Goal: Task Accomplishment & Management: Use online tool/utility

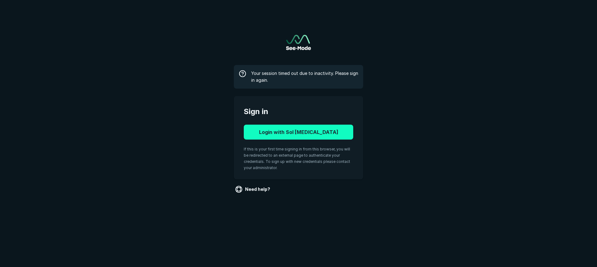
click at [273, 130] on button "Login with Sol [MEDICAL_DATA]" at bounding box center [298, 132] width 109 height 15
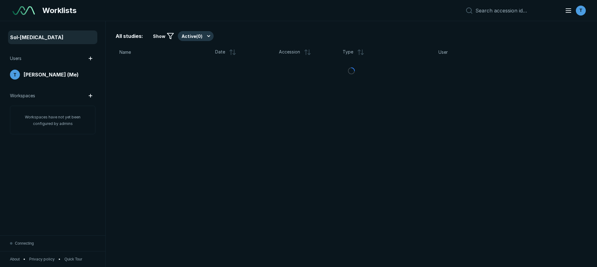
scroll to position [1792, 2908]
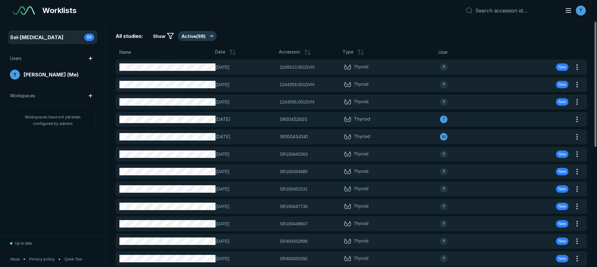
click at [137, 53] on div "Name" at bounding box center [167, 52] width 96 height 7
click at [129, 52] on span "Name" at bounding box center [124, 52] width 11 height 7
click at [220, 53] on span "Date" at bounding box center [220, 51] width 10 height 7
click at [234, 52] on icon at bounding box center [232, 51] width 7 height 7
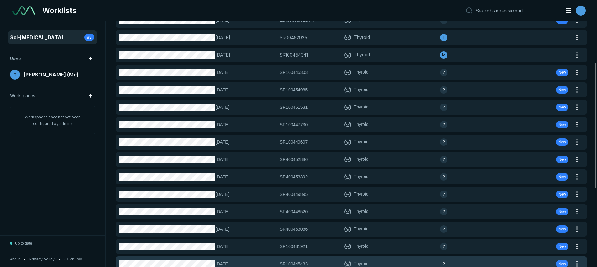
scroll to position [0, 0]
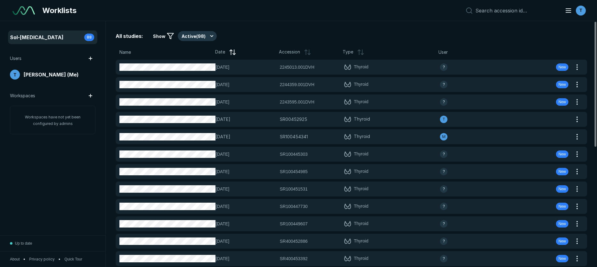
click at [234, 53] on icon at bounding box center [234, 53] width 2 height 1
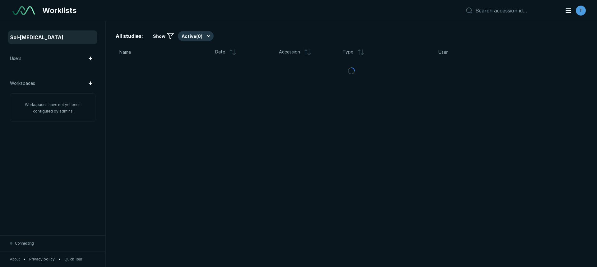
scroll to position [1792, 2908]
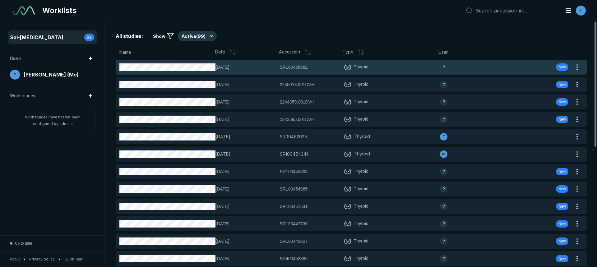
click at [298, 66] on span "SR100458982" at bounding box center [294, 67] width 28 height 7
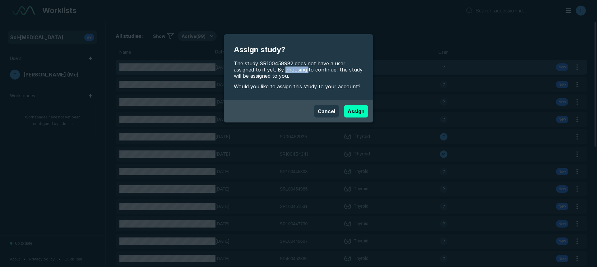
click at [298, 66] on span "The study SR100458982 does not have a user assigned to it yet. By choosing to c…" at bounding box center [298, 69] width 129 height 19
click at [355, 113] on button "Assign" at bounding box center [356, 111] width 24 height 12
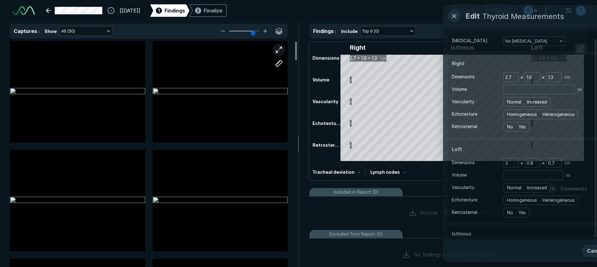
scroll to position [1399, 2042]
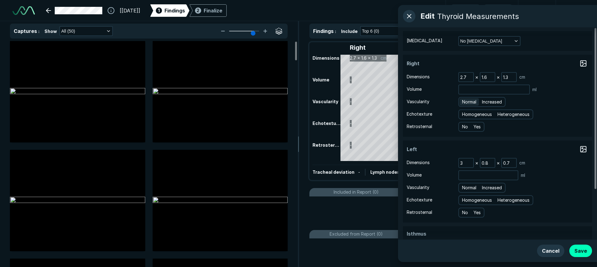
click at [471, 102] on span "Normal" at bounding box center [469, 101] width 14 height 7
click at [465, 102] on input "Normal" at bounding box center [463, 101] width 4 height 4
radio input "true"
click at [476, 114] on span "Homogeneous" at bounding box center [477, 114] width 30 height 7
click at [465, 114] on input "Homogeneous" at bounding box center [463, 114] width 4 height 4
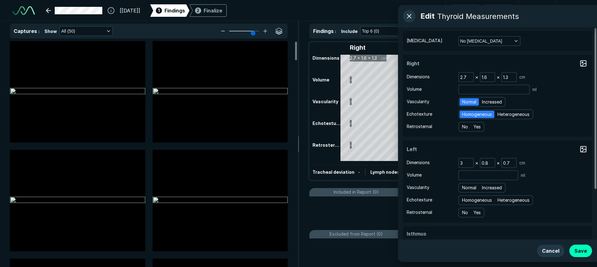
radio input "true"
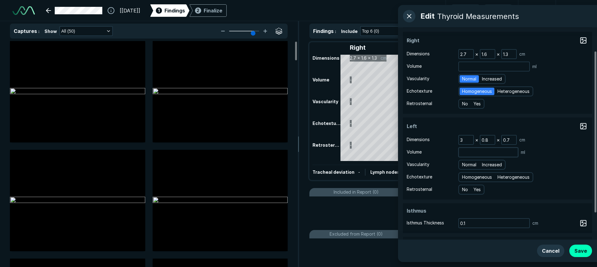
scroll to position [31, 0]
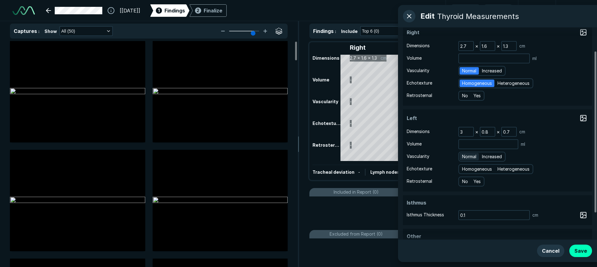
click at [469, 156] on span "Normal" at bounding box center [469, 156] width 14 height 7
click at [465, 156] on input "Normal" at bounding box center [463, 156] width 4 height 4
radio input "true"
click at [472, 167] on span "Homogeneous" at bounding box center [477, 169] width 30 height 7
click at [465, 167] on input "Homogeneous" at bounding box center [463, 168] width 4 height 4
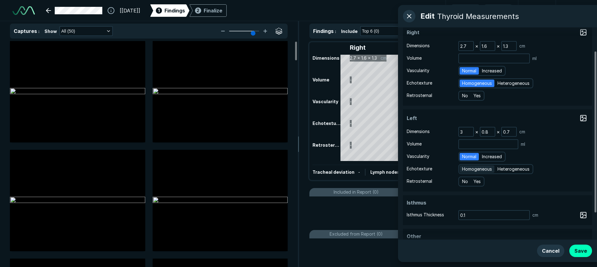
radio input "true"
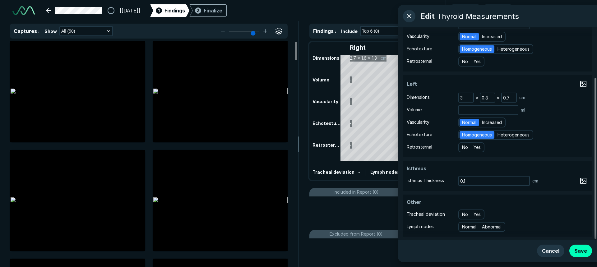
scroll to position [66, 0]
click at [580, 252] on button "Save" at bounding box center [580, 251] width 23 height 12
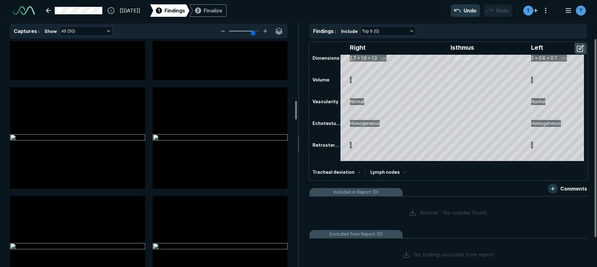
scroll to position [932, 0]
click at [222, 9] on div "Finalize" at bounding box center [213, 10] width 19 height 7
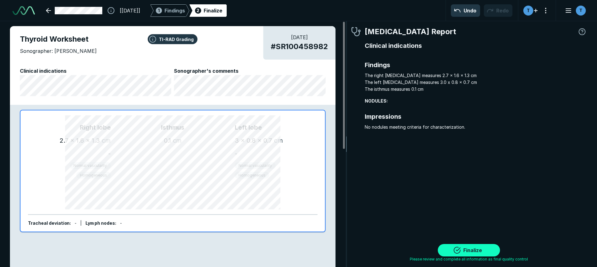
click at [471, 246] on button "Finalize" at bounding box center [469, 250] width 62 height 12
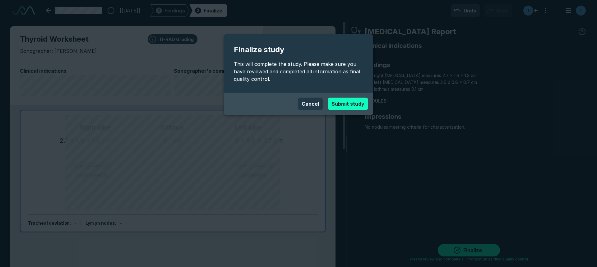
click at [350, 106] on button "Submit study" at bounding box center [348, 104] width 40 height 12
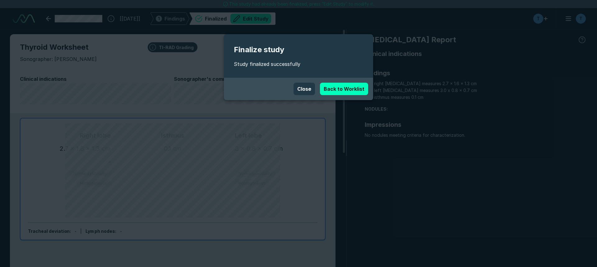
scroll to position [1855, 3483]
click at [312, 87] on button "Close" at bounding box center [303, 89] width 21 height 12
